Goal: Information Seeking & Learning: Learn about a topic

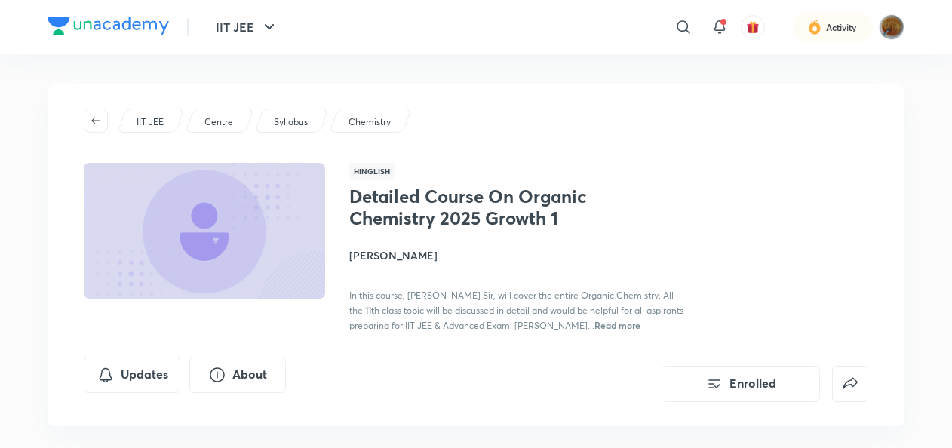
click at [152, 123] on p "IIT JEE" at bounding box center [150, 122] width 27 height 14
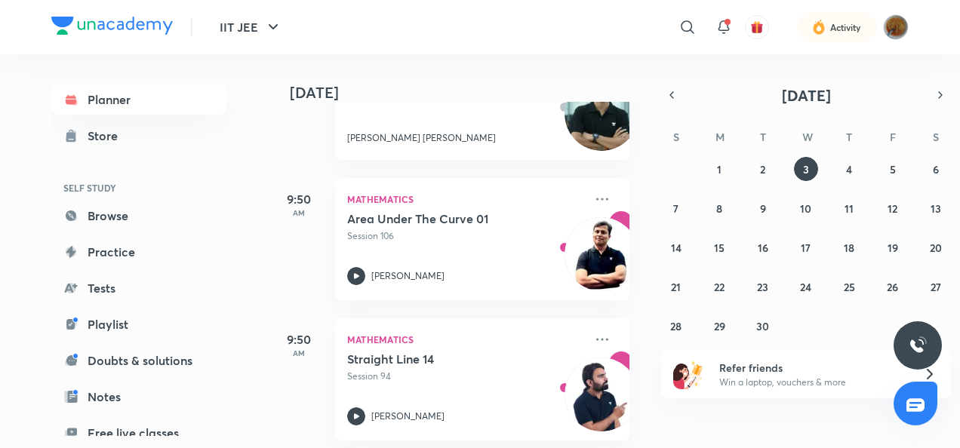
scroll to position [435, 0]
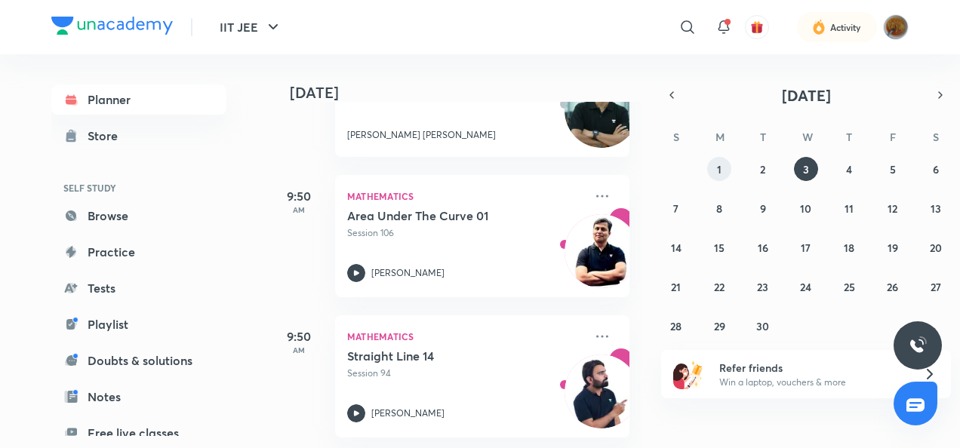
click at [711, 172] on button "1" at bounding box center [719, 169] width 24 height 24
